Goal: Task Accomplishment & Management: Manage account settings

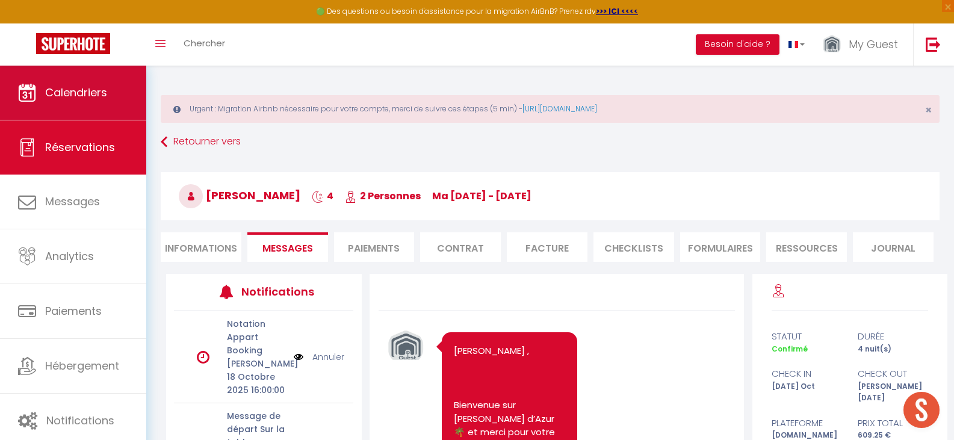
scroll to position [1088, 0]
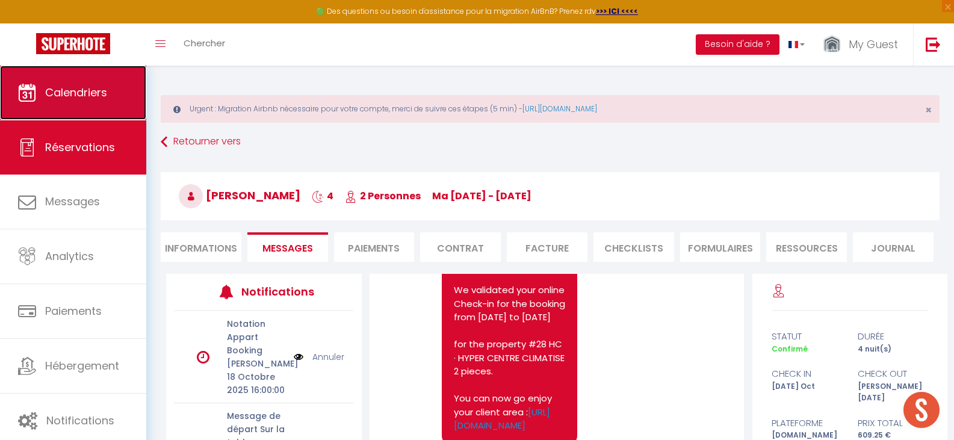
click at [103, 105] on link "Calendriers" at bounding box center [73, 93] width 146 height 54
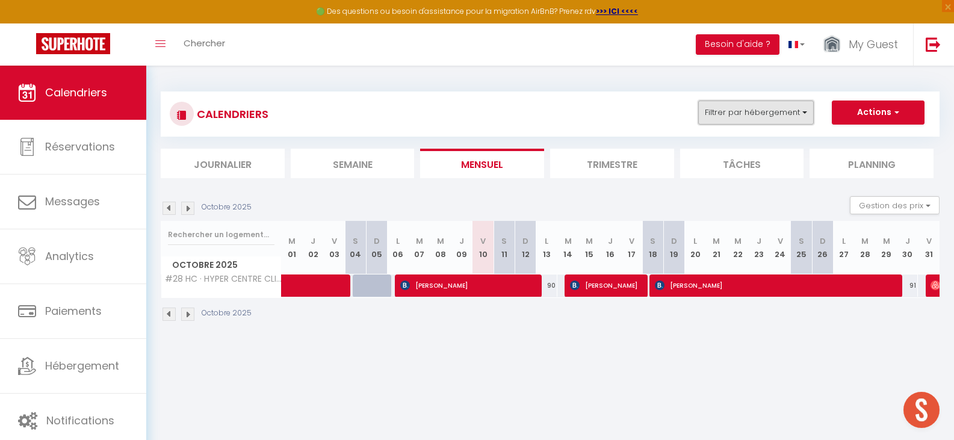
click at [773, 112] on button "Filtrer par hébergement" at bounding box center [756, 112] width 116 height 24
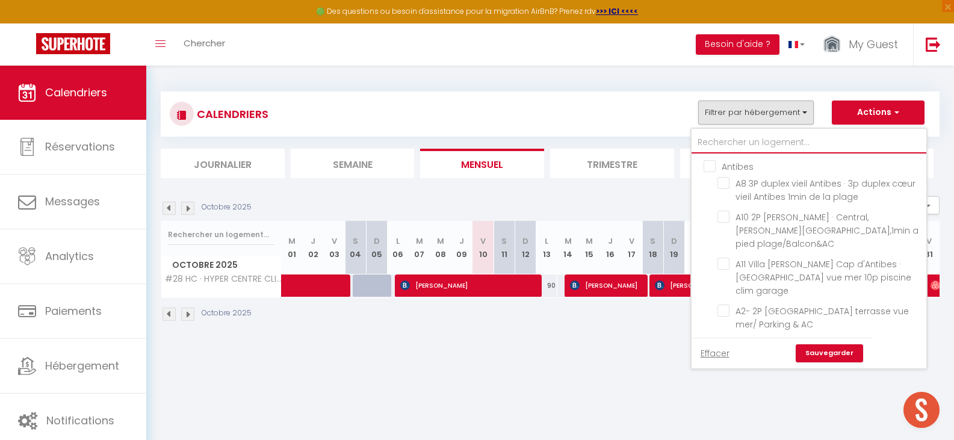
click at [767, 146] on input "text" at bounding box center [808, 143] width 235 height 22
type input "l"
checkbox input "false"
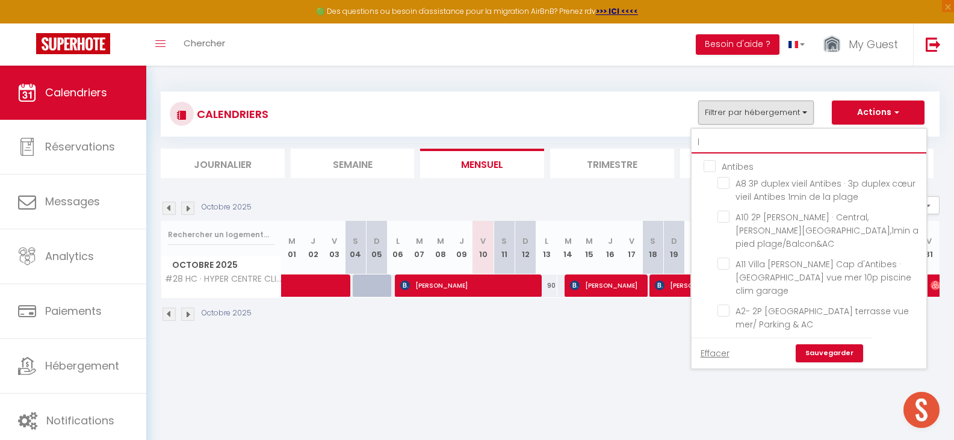
checkbox input "false"
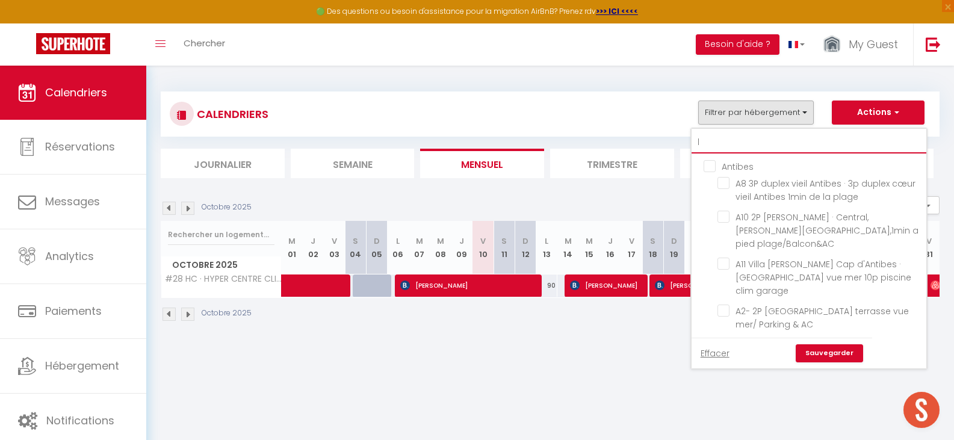
checkbox input "false"
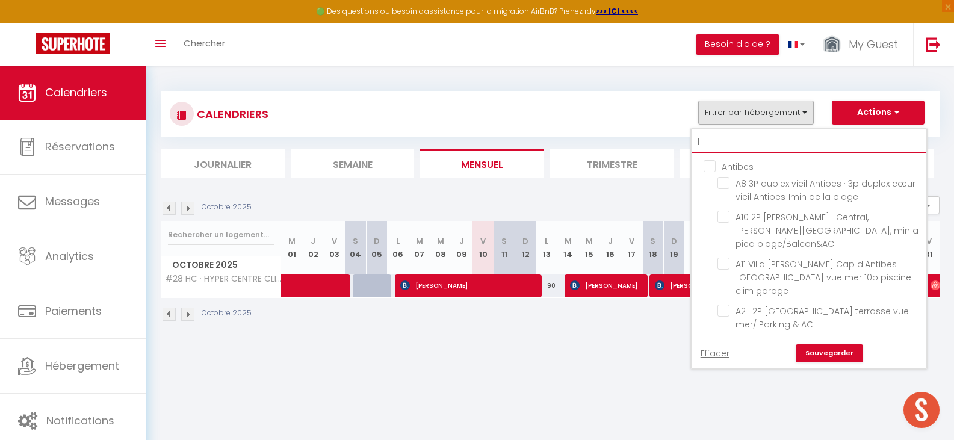
checkbox input "false"
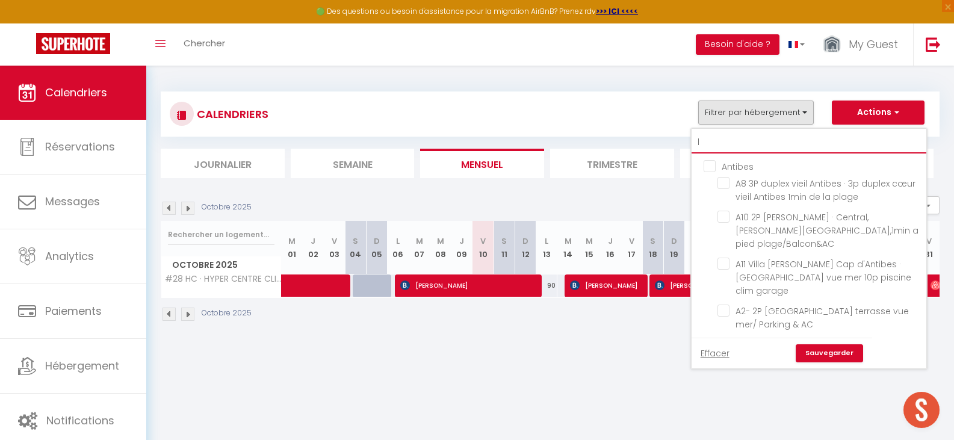
checkbox input "false"
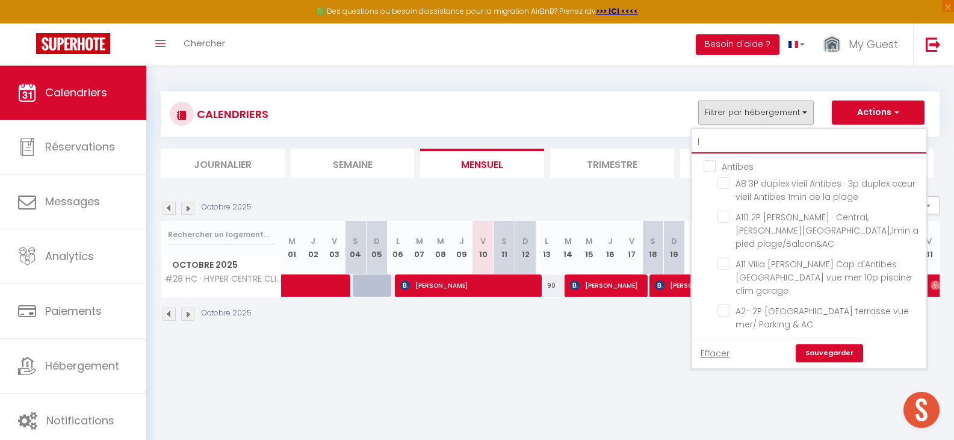
checkbox input "false"
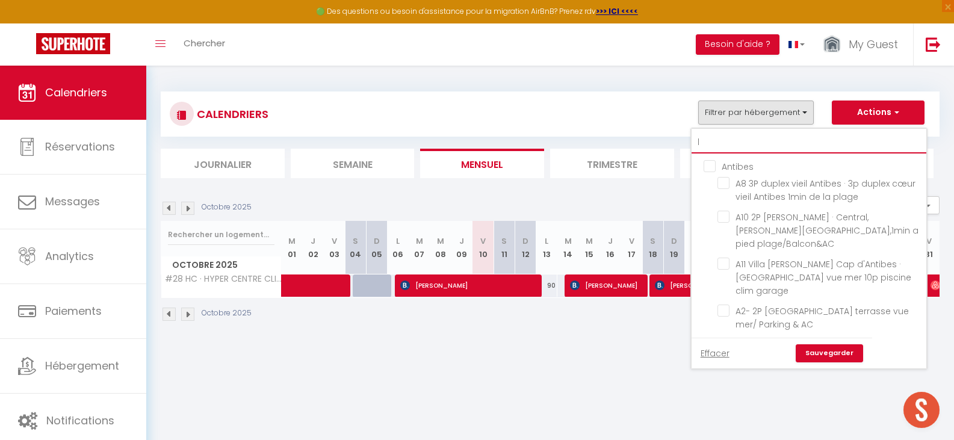
checkbox input "false"
checkbox input "true"
checkbox input "false"
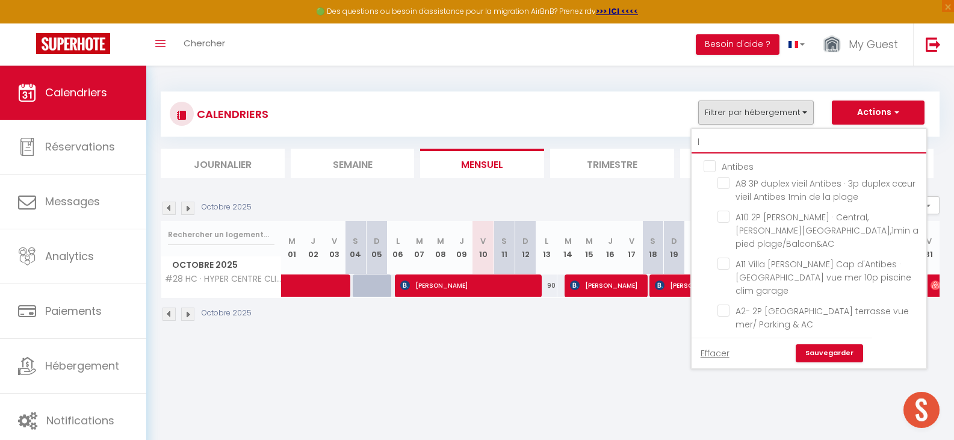
checkbox input "false"
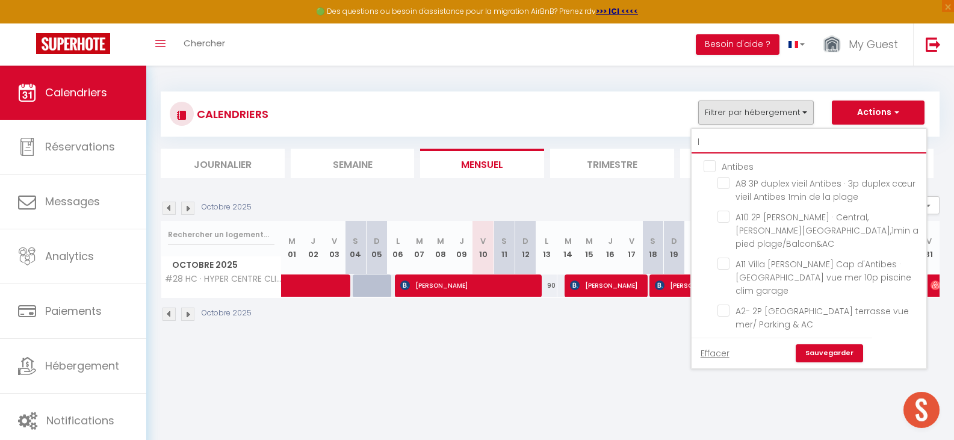
checkbox input "false"
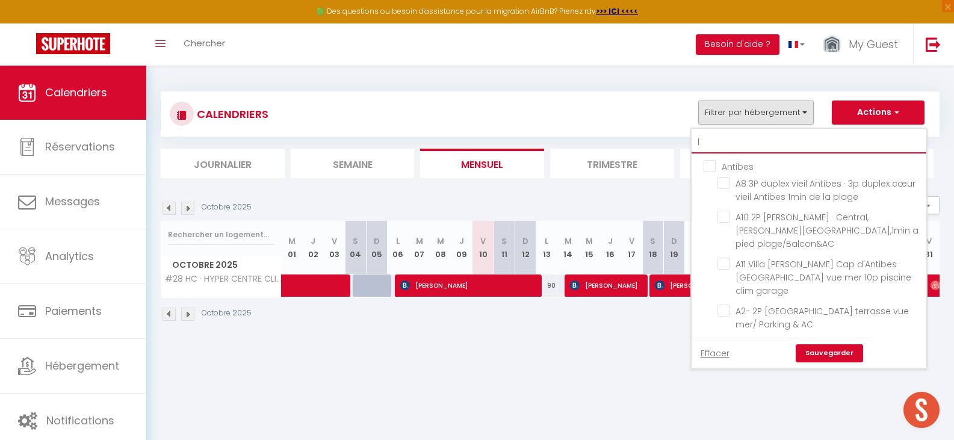
checkbox input "false"
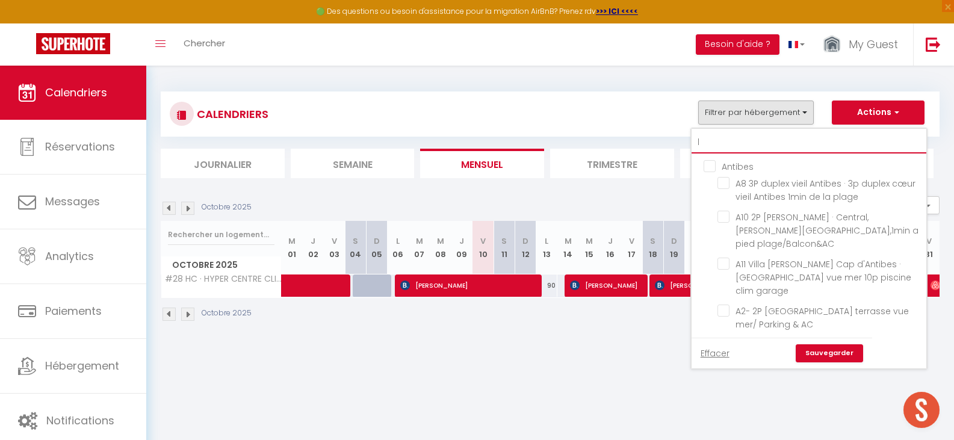
checkbox input "false"
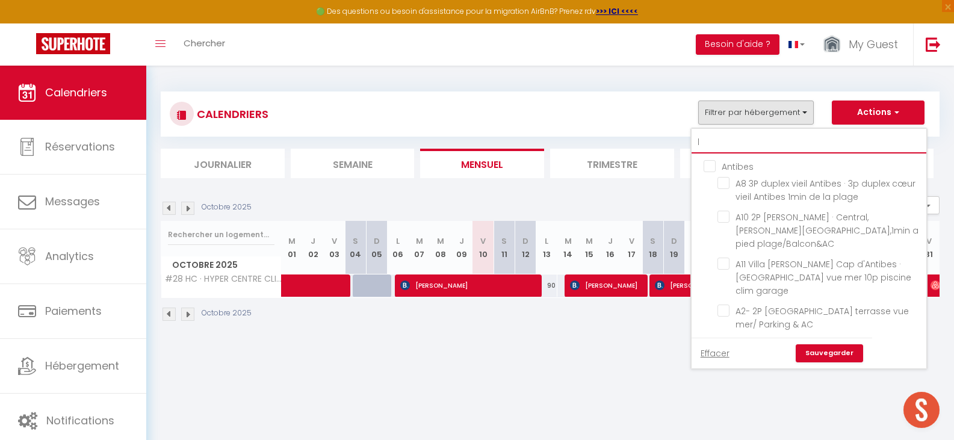
checkbox input "false"
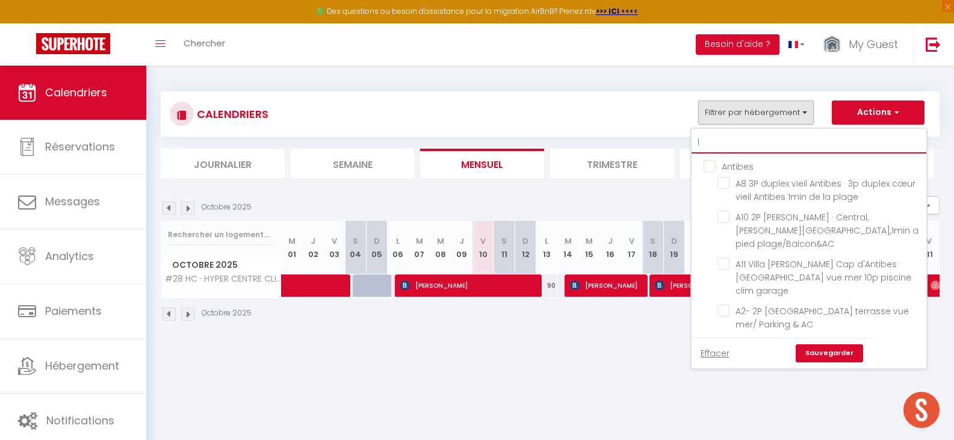
checkbox input "false"
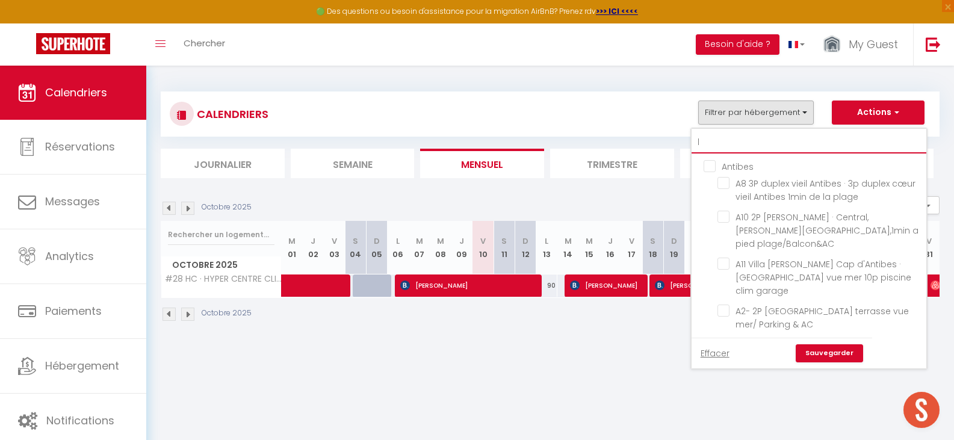
checkbox input "false"
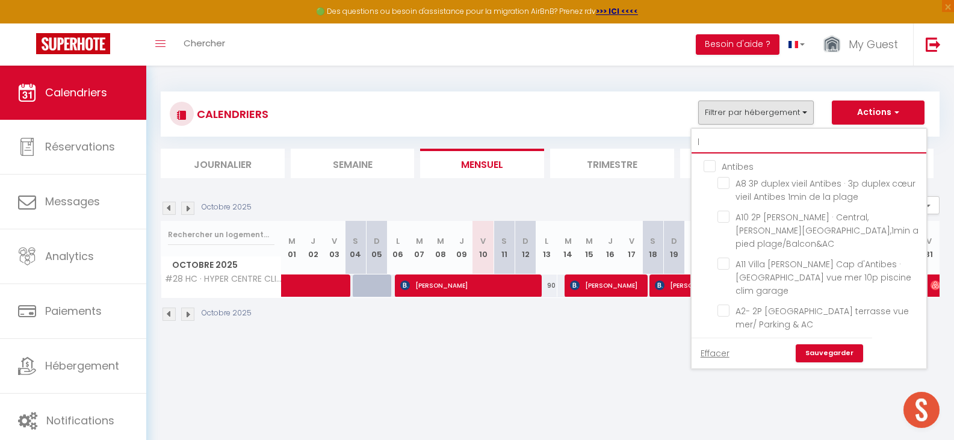
checkbox input "false"
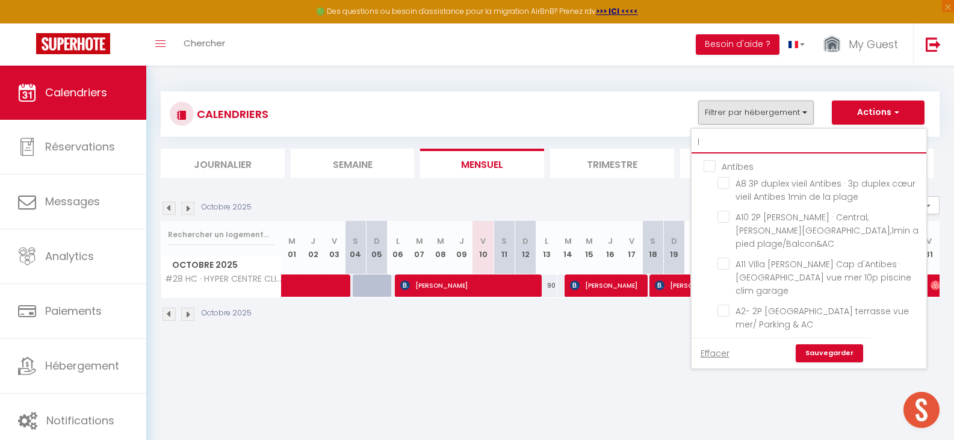
checkbox input "false"
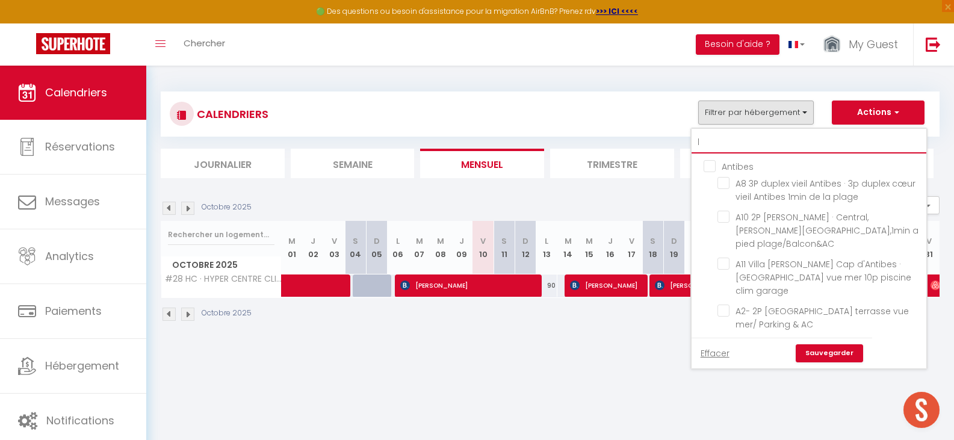
checkbox input "false"
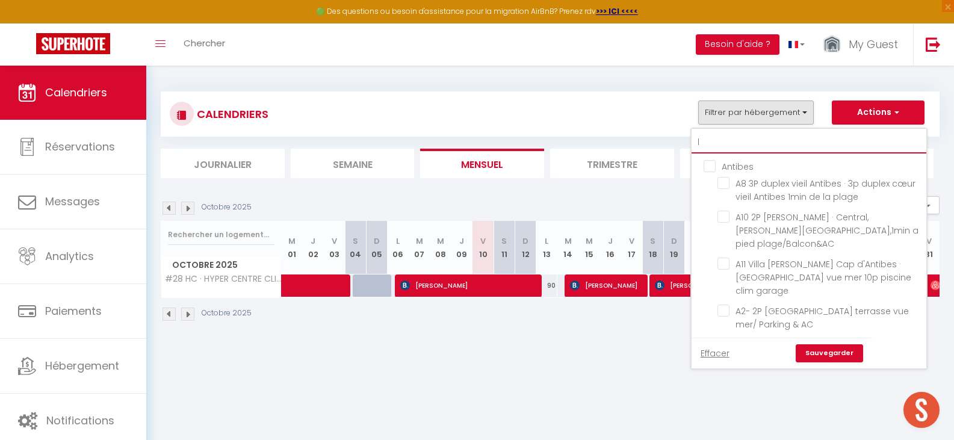
checkbox input "false"
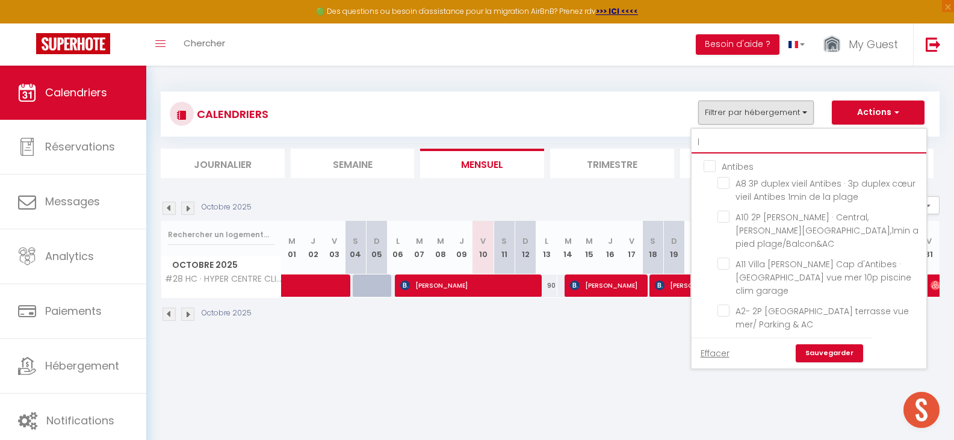
checkbox input "false"
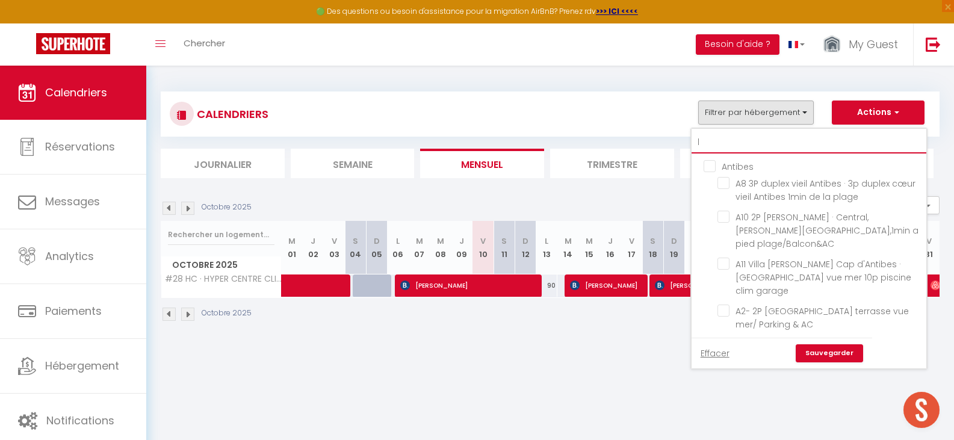
checkbox input "false"
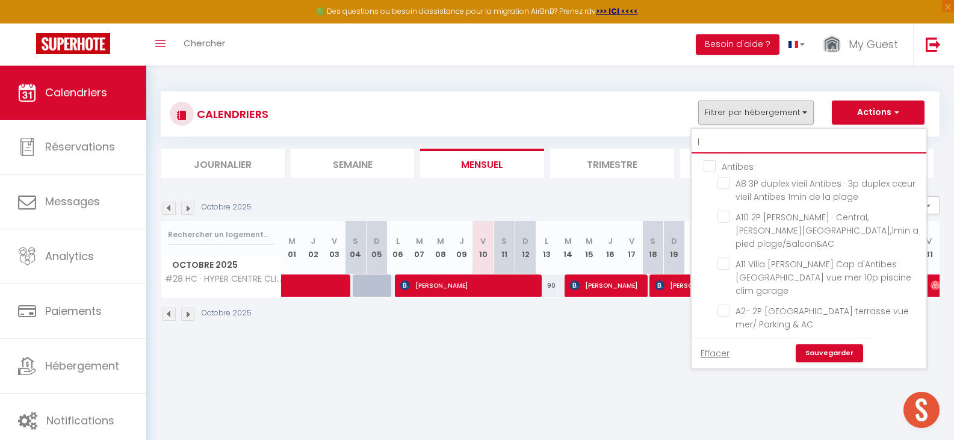
checkbox input "false"
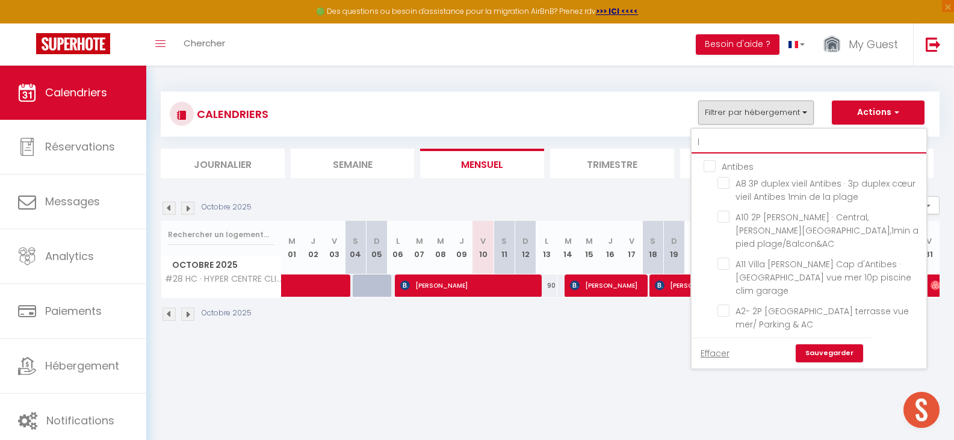
checkbox input "false"
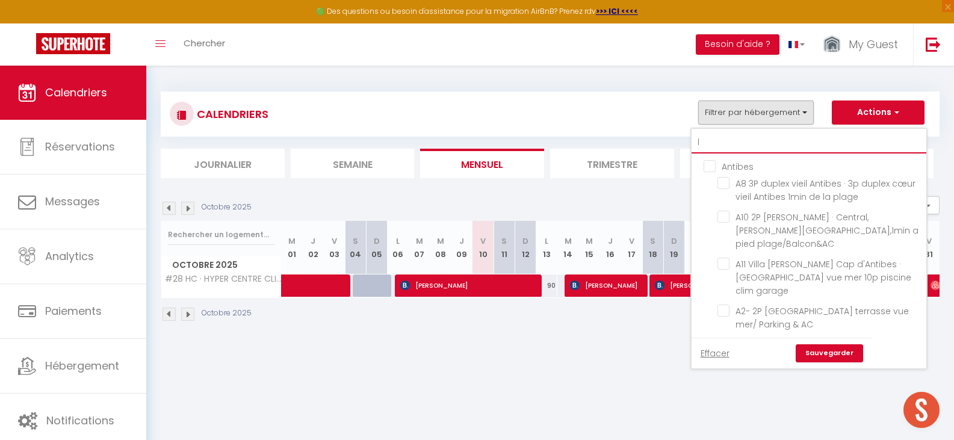
checkbox input "false"
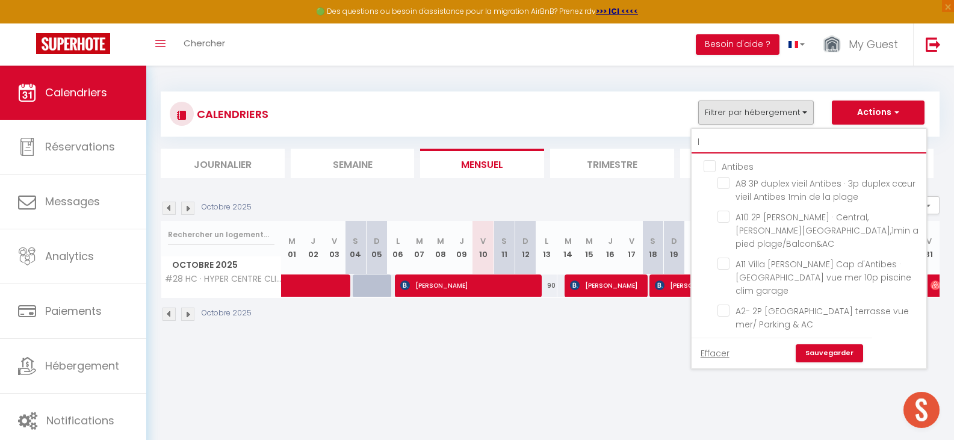
checkbox input "false"
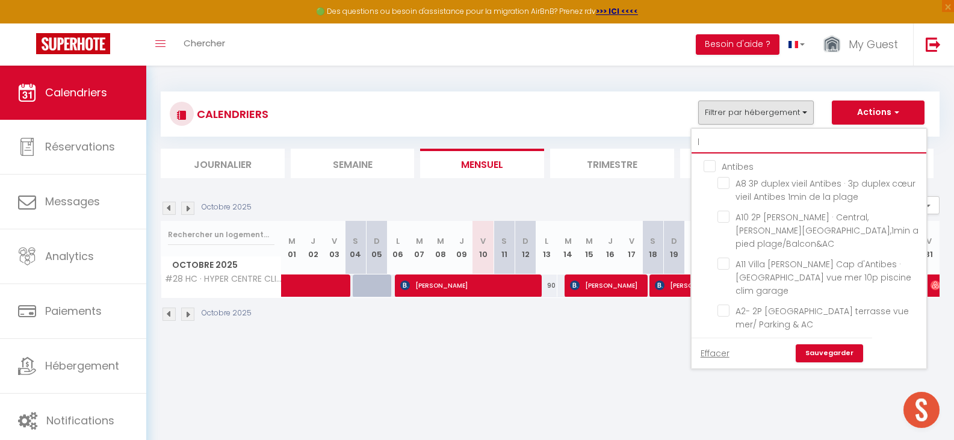
checkbox input "false"
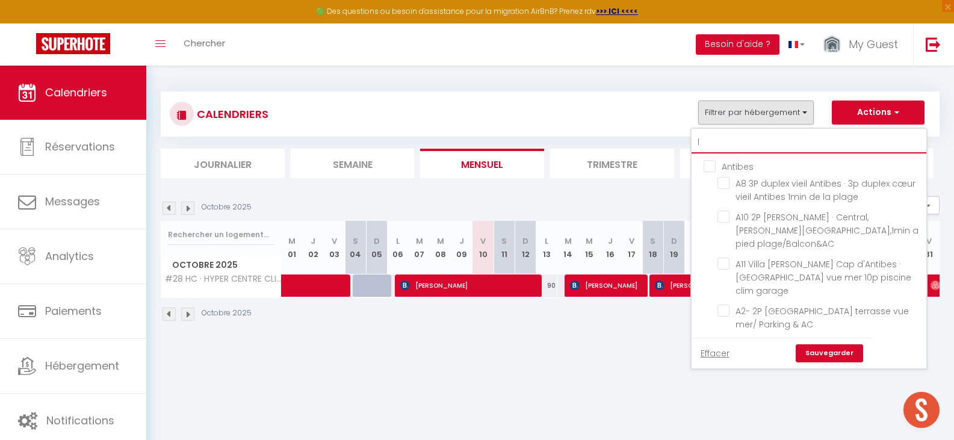
checkbox input "false"
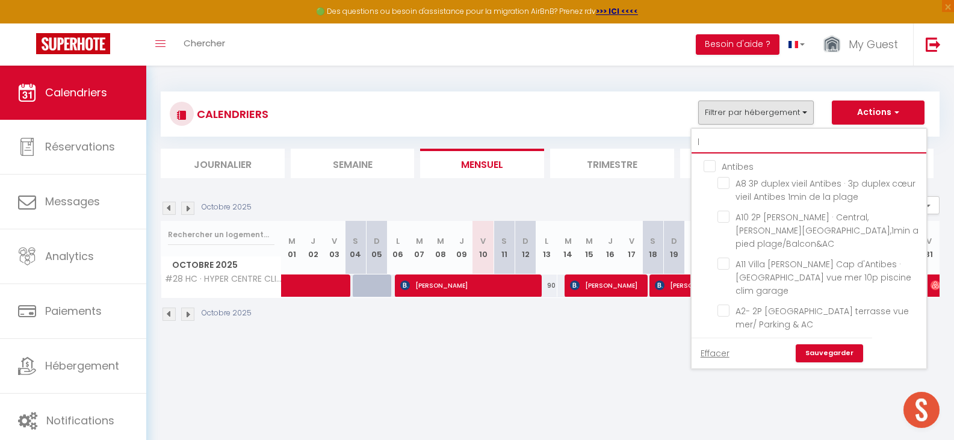
checkbox input "false"
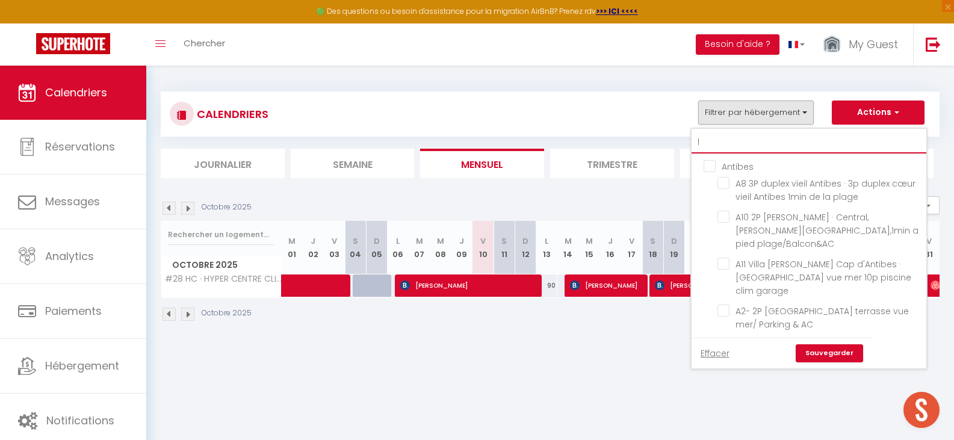
checkbox input "false"
type input "l1"
checkbox input "false"
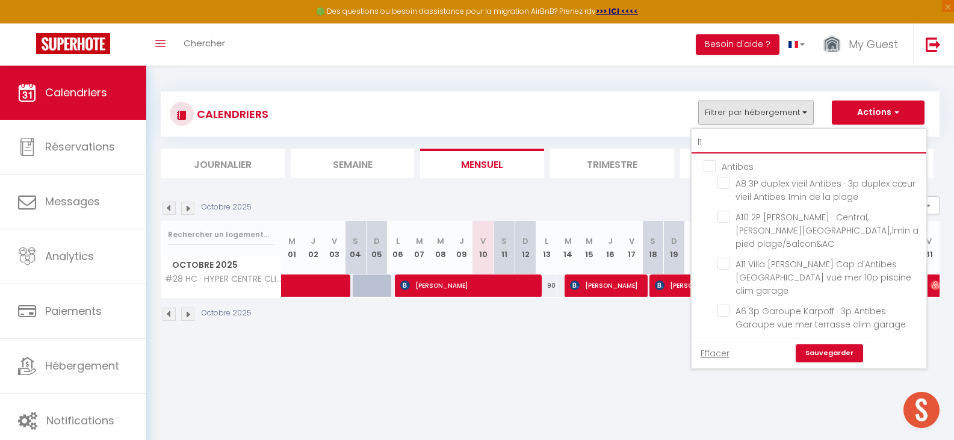
checkbox input "false"
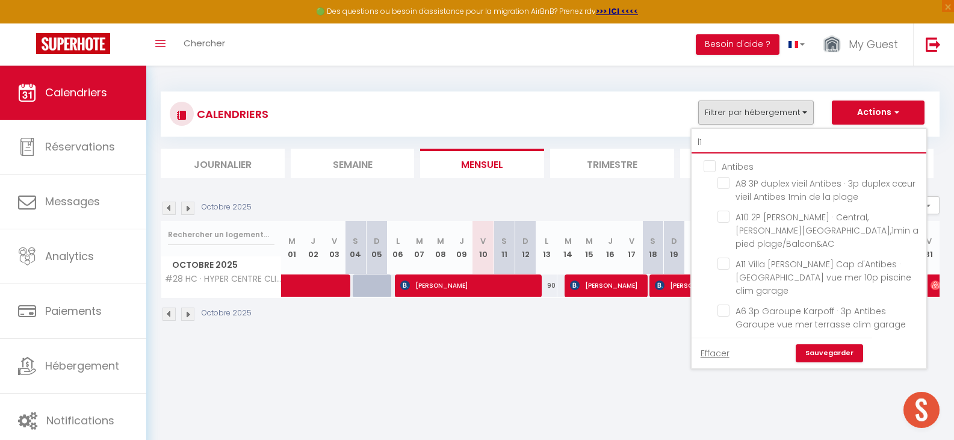
checkbox input "false"
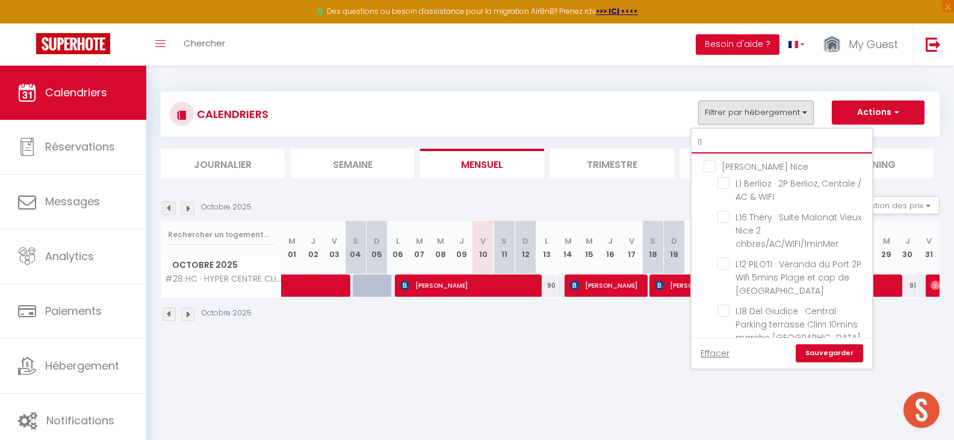
type input "l13"
checkbox input "false"
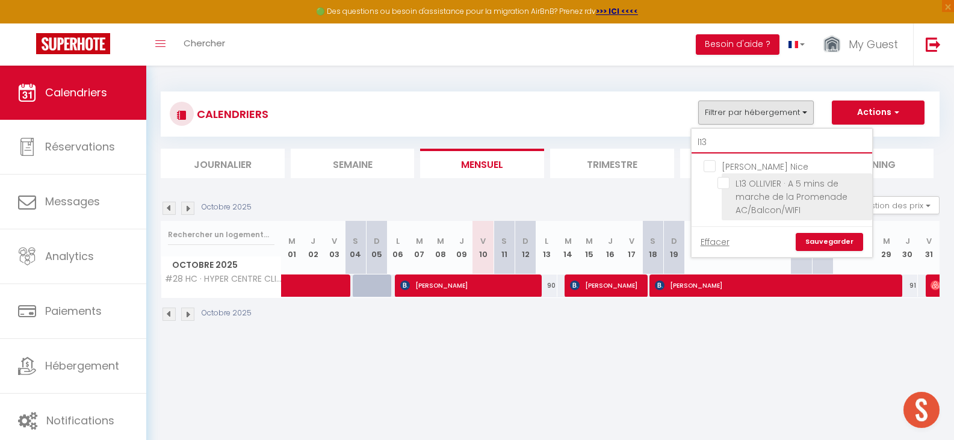
type input "l13"
click at [719, 184] on input "L13 OLLIVIER · A 5 mins de marche de la Promenade AC/Balcon/WIFI" at bounding box center [792, 183] width 150 height 12
checkbox input "true"
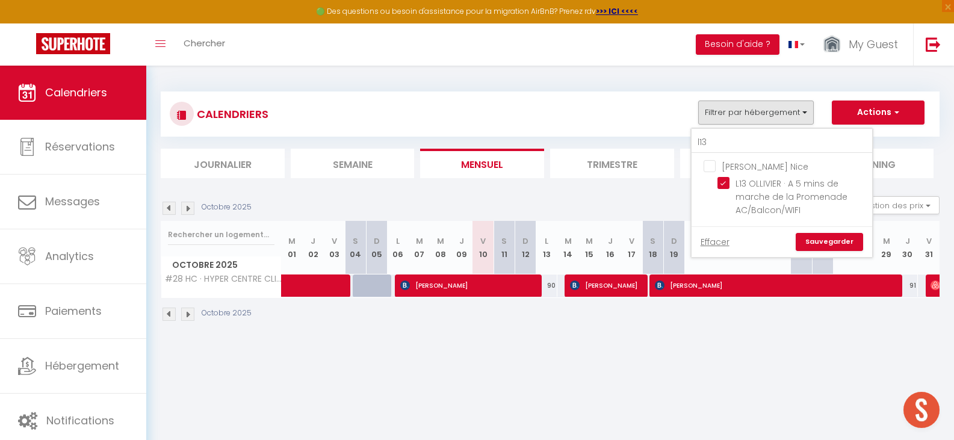
click at [809, 235] on link "Sauvegarder" at bounding box center [828, 242] width 67 height 18
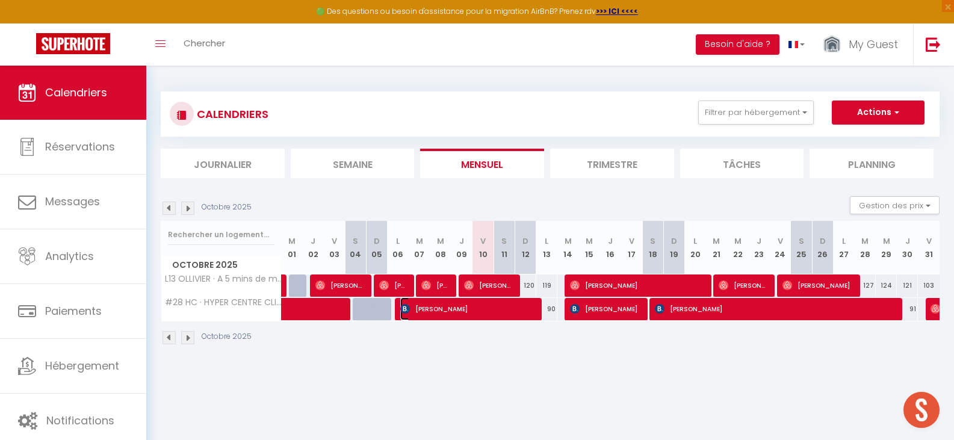
click at [468, 314] on span "[PERSON_NAME]" at bounding box center [467, 308] width 134 height 23
select select "OK"
select select "KO"
select select "0"
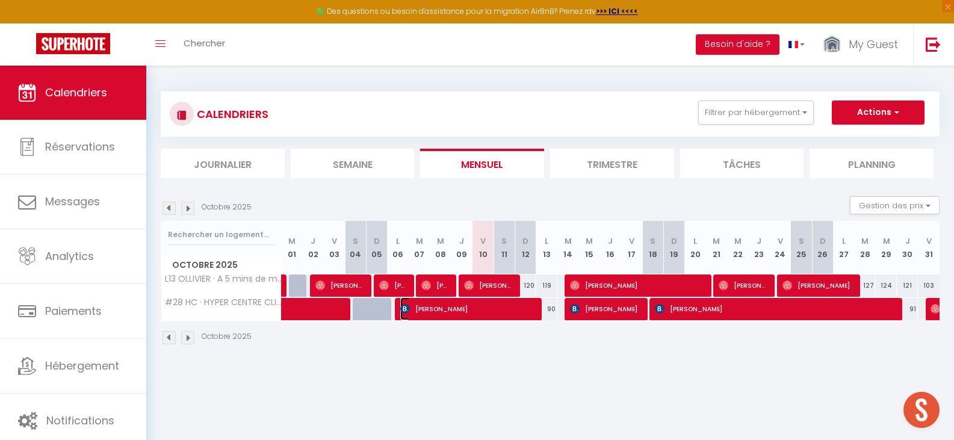
select select "1"
select select
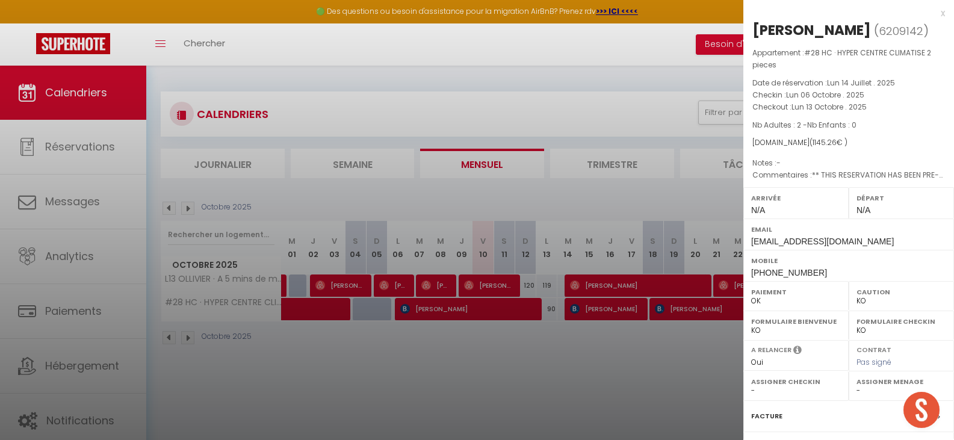
click at [474, 283] on div at bounding box center [477, 220] width 954 height 440
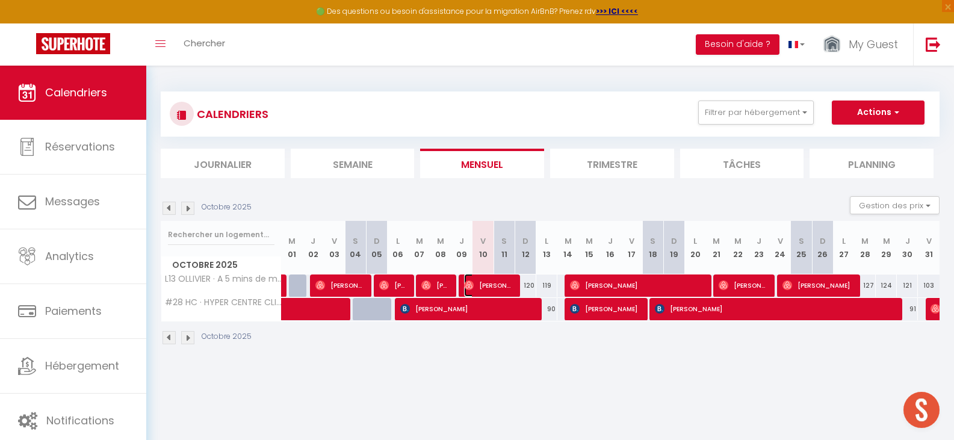
click at [474, 283] on span "[PERSON_NAME]" at bounding box center [488, 285] width 49 height 23
select select "OK"
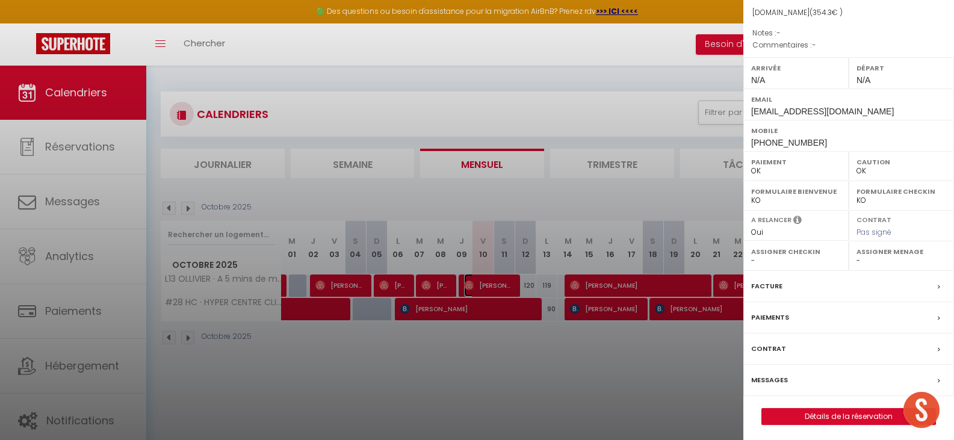
scroll to position [133, 0]
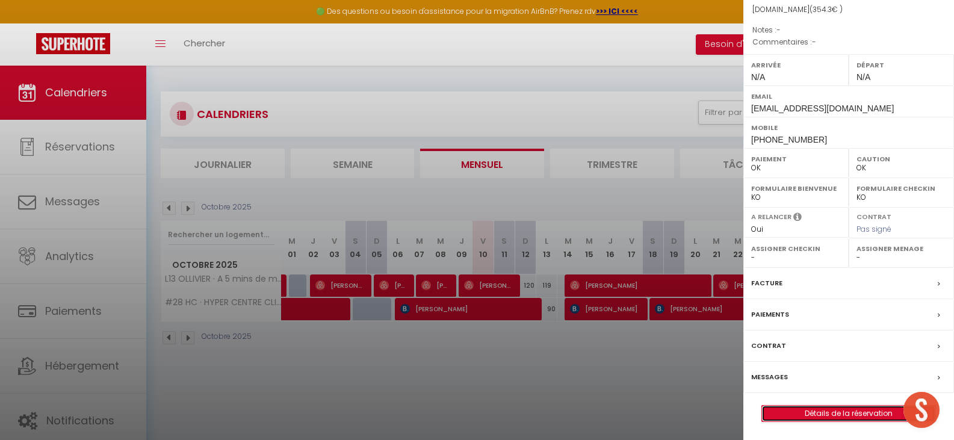
click at [794, 410] on link "Détails de la réservation" at bounding box center [848, 414] width 173 height 16
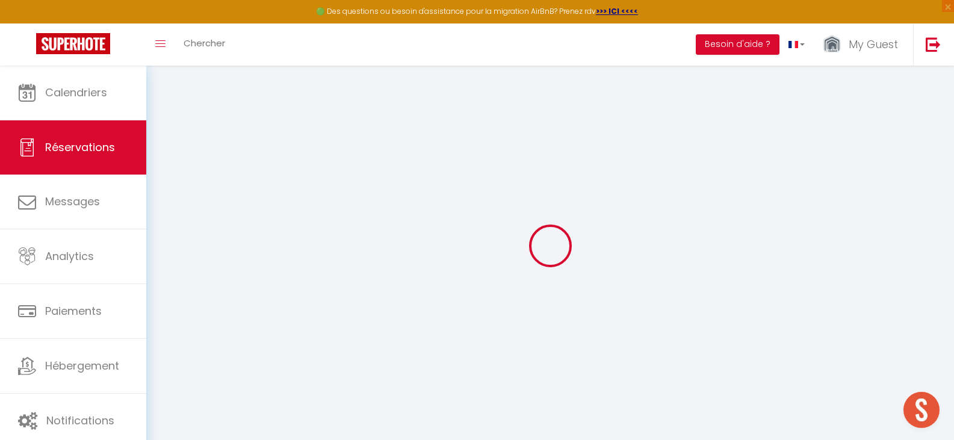
select select
checkbox input "false"
select select
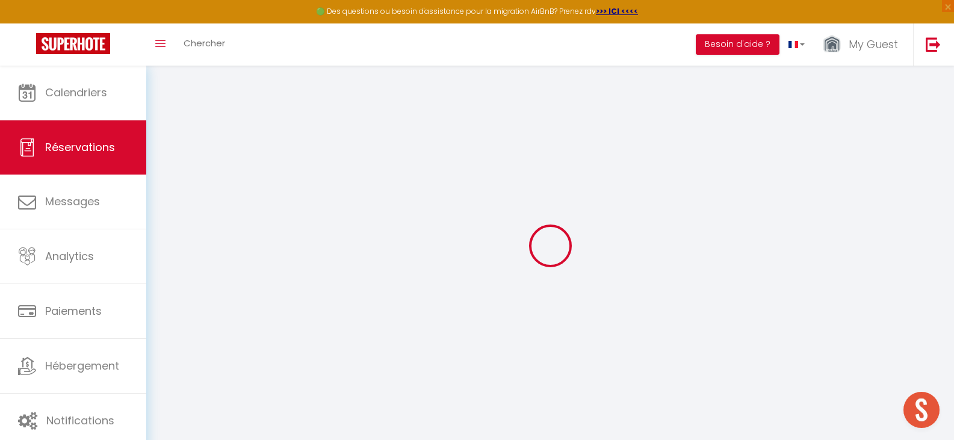
select select
checkbox input "false"
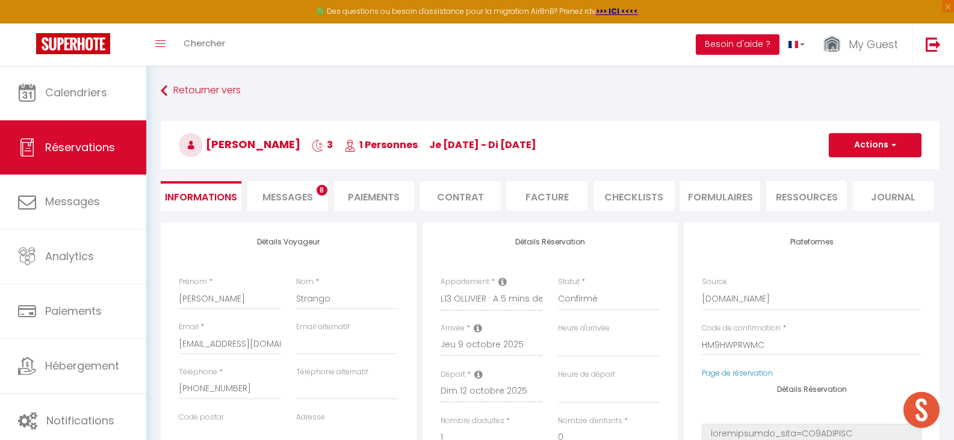
select select
type input "65"
type input "19.3"
select select
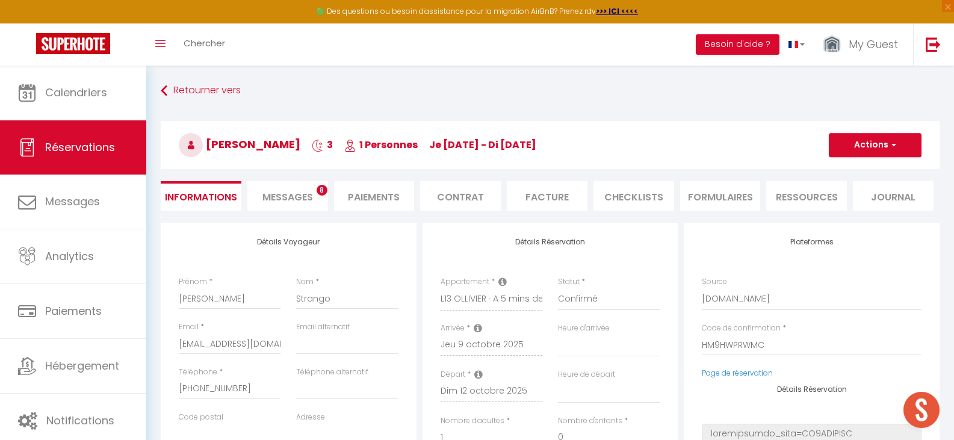
checkbox input "false"
select select
checkbox input "false"
select select
